Goal: Task Accomplishment & Management: Manage account settings

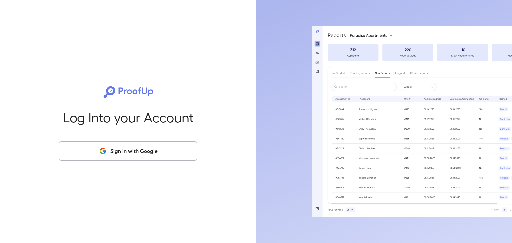
click at [148, 152] on button "Sign in with Google" at bounding box center [128, 150] width 139 height 19
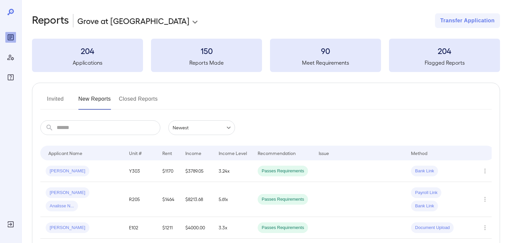
click at [50, 98] on button "Invited" at bounding box center [55, 102] width 30 height 16
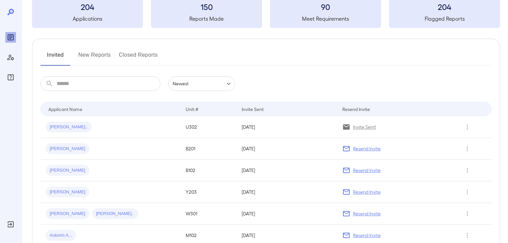
scroll to position [53, 0]
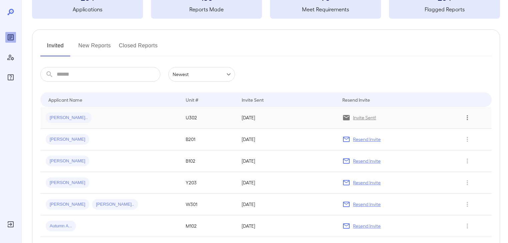
click at [464, 115] on button "Row Actions" at bounding box center [467, 117] width 11 height 11
click at [53, 116] on div at bounding box center [254, 121] width 508 height 243
click at [93, 117] on div "[PERSON_NAME].." at bounding box center [110, 117] width 129 height 11
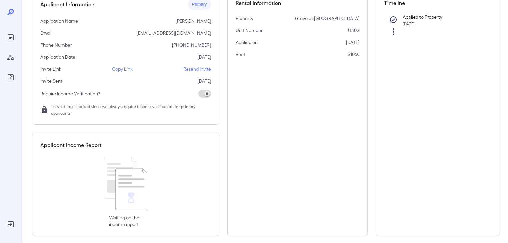
scroll to position [78, 0]
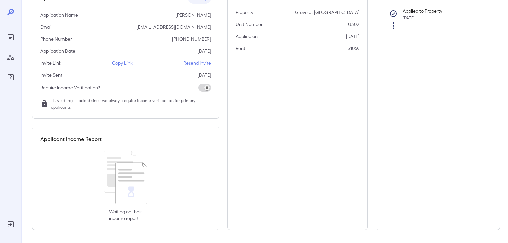
click at [200, 64] on p "Resend Invite" at bounding box center [197, 63] width 28 height 7
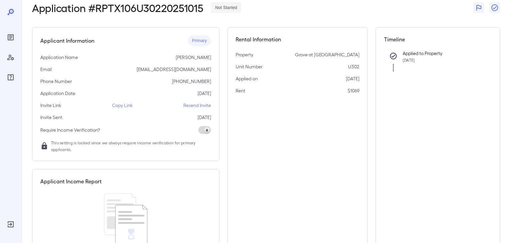
scroll to position [0, 0]
